Goal: Communication & Community: Participate in discussion

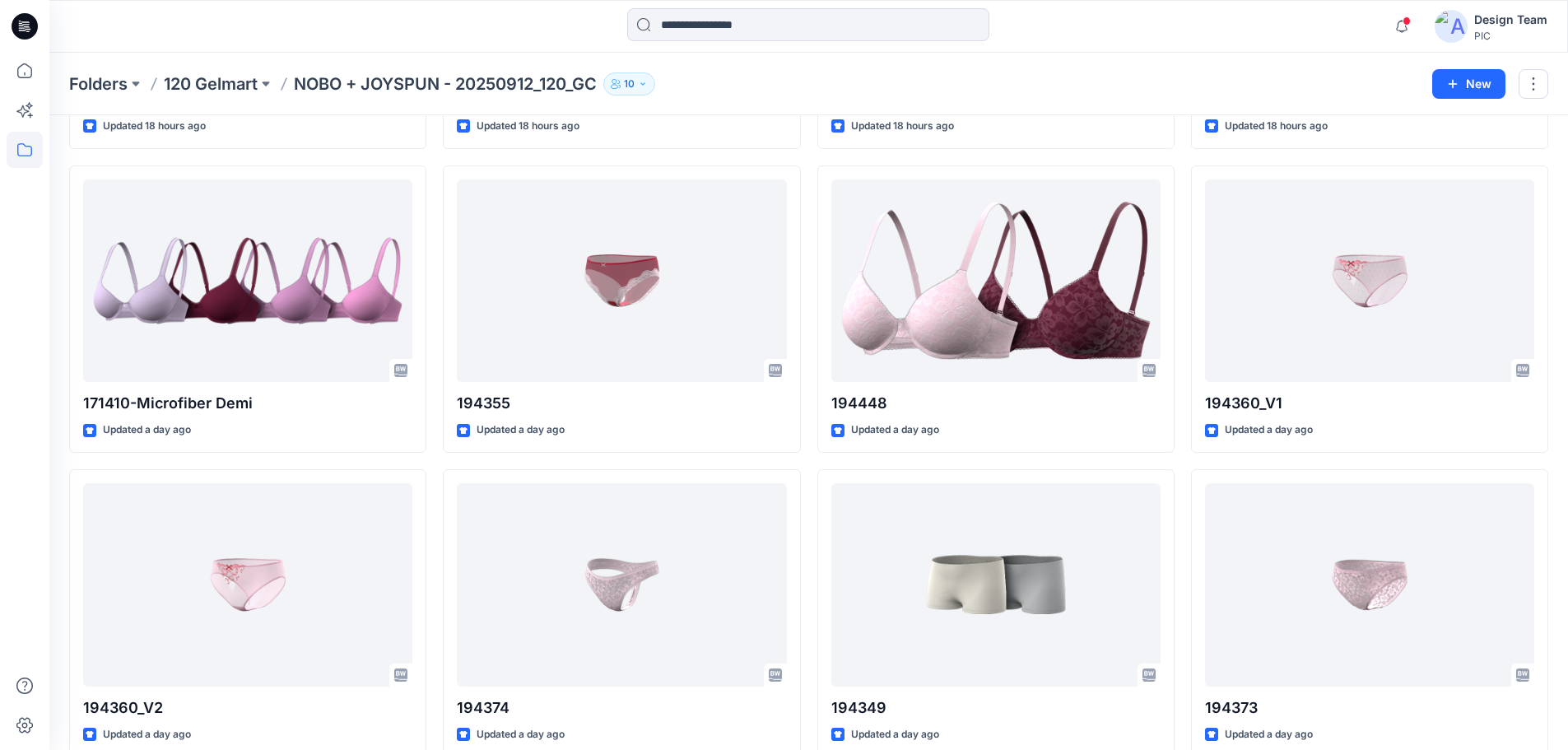
scroll to position [1320, 0]
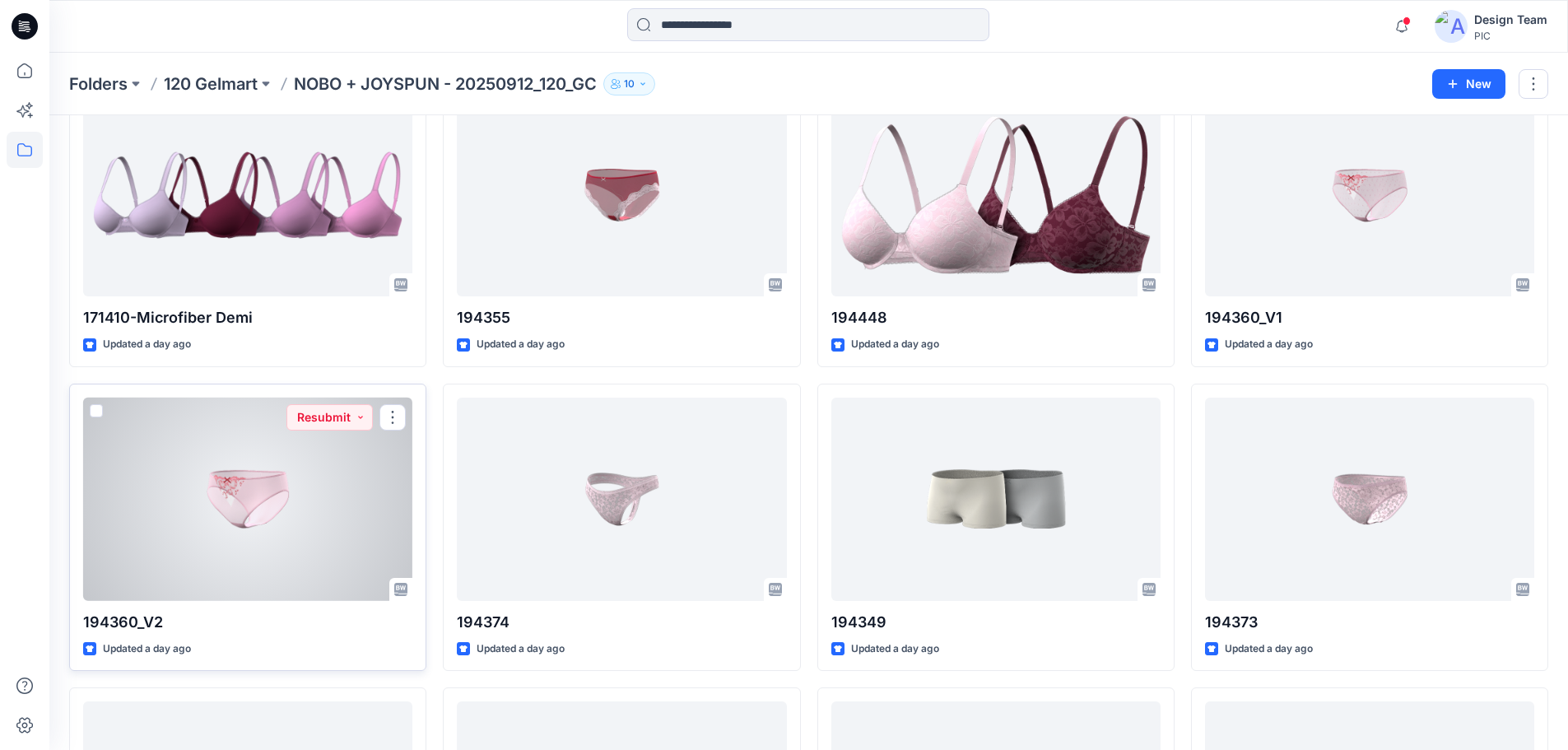
click at [270, 537] on div at bounding box center [247, 500] width 329 height 203
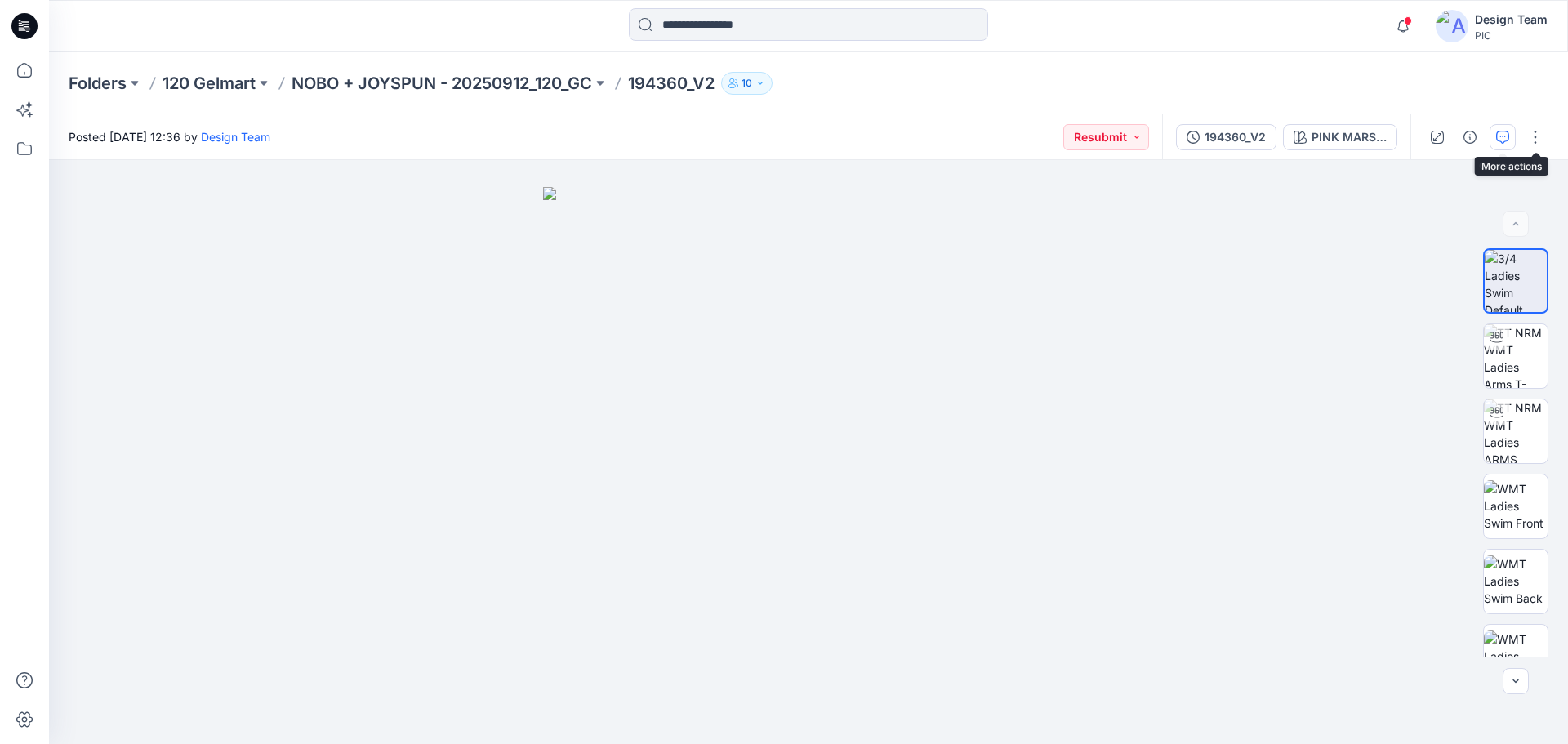
click at [1510, 136] on button "button" at bounding box center [1503, 137] width 26 height 26
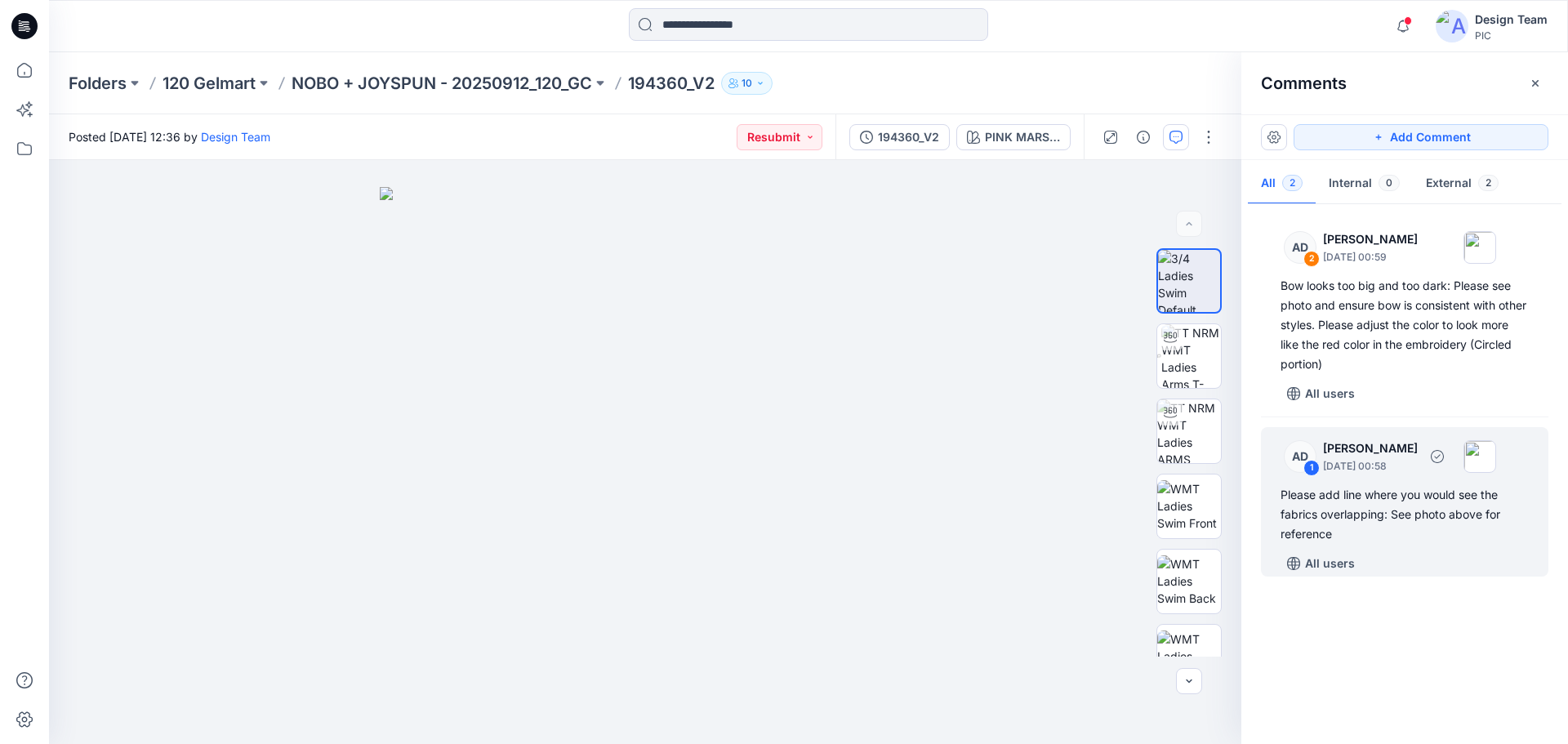
click at [1383, 504] on div "Please add line where you would see the fabrics overlapping: See photo above fo…" at bounding box center [1405, 514] width 248 height 59
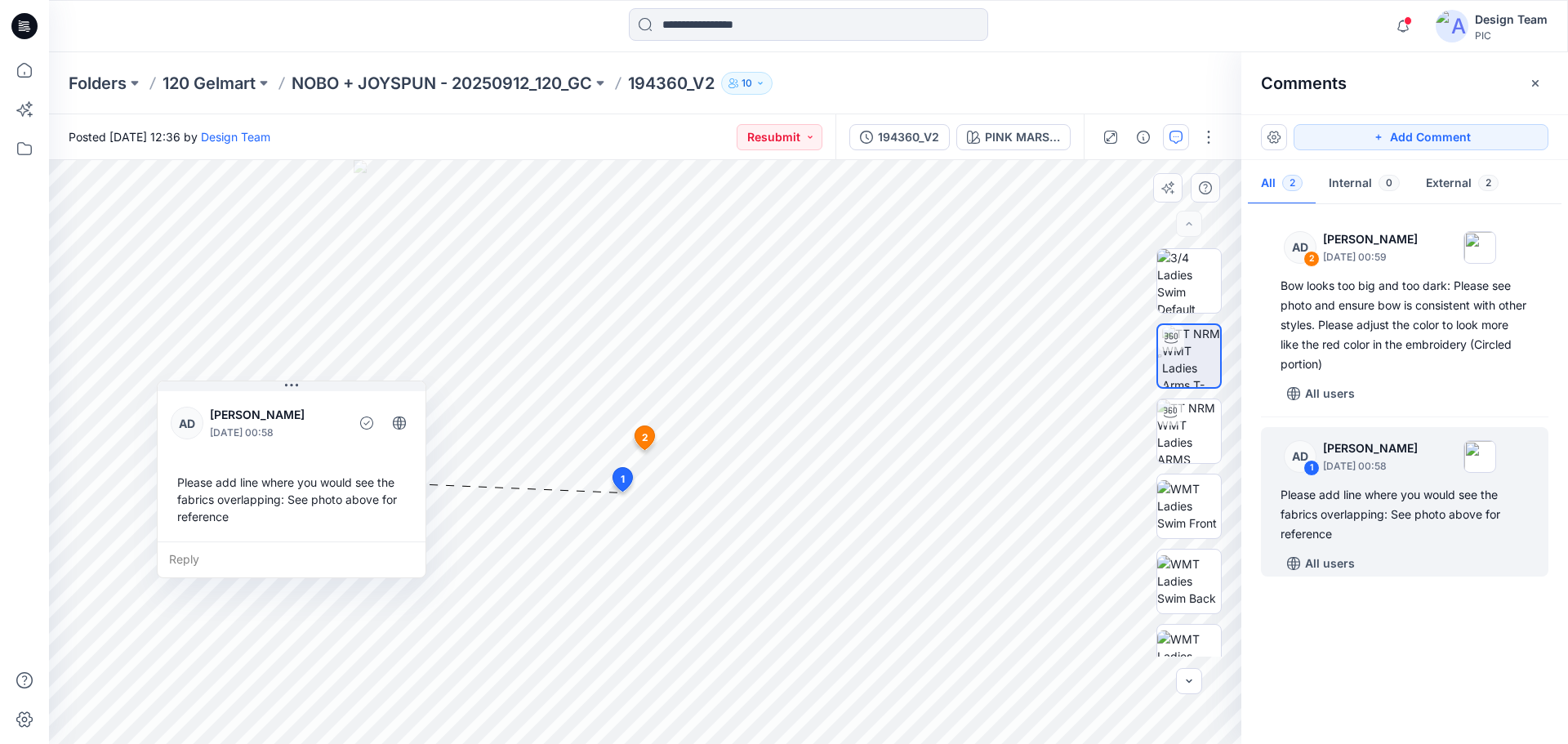
click at [183, 562] on div "Reply" at bounding box center [291, 559] width 268 height 35
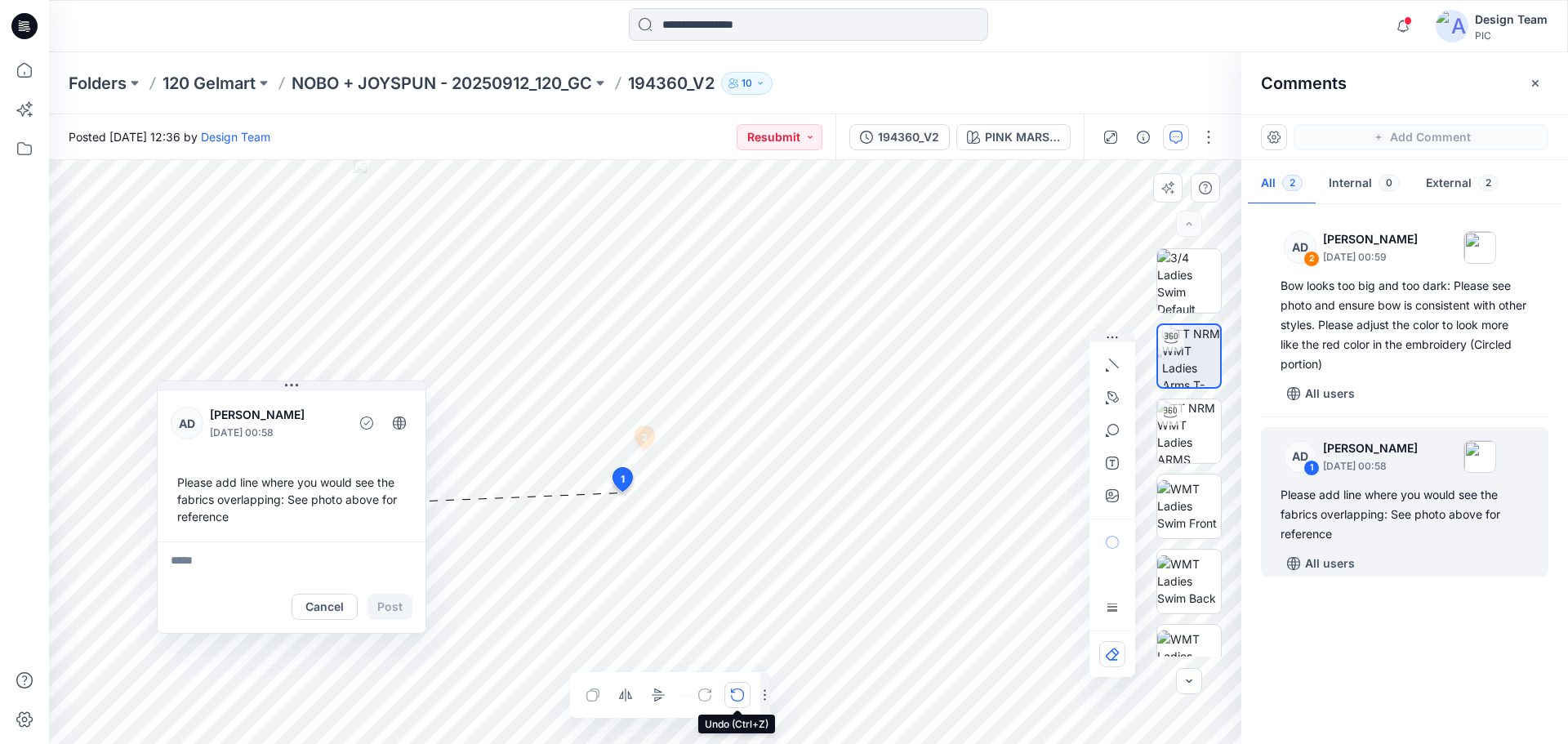
click at [735, 701] on icon "button" at bounding box center [737, 695] width 13 height 13
click at [733, 695] on icon "button" at bounding box center [737, 695] width 13 height 13
click at [733, 695] on div at bounding box center [721, 695] width 59 height 26
